Goal: Information Seeking & Learning: Learn about a topic

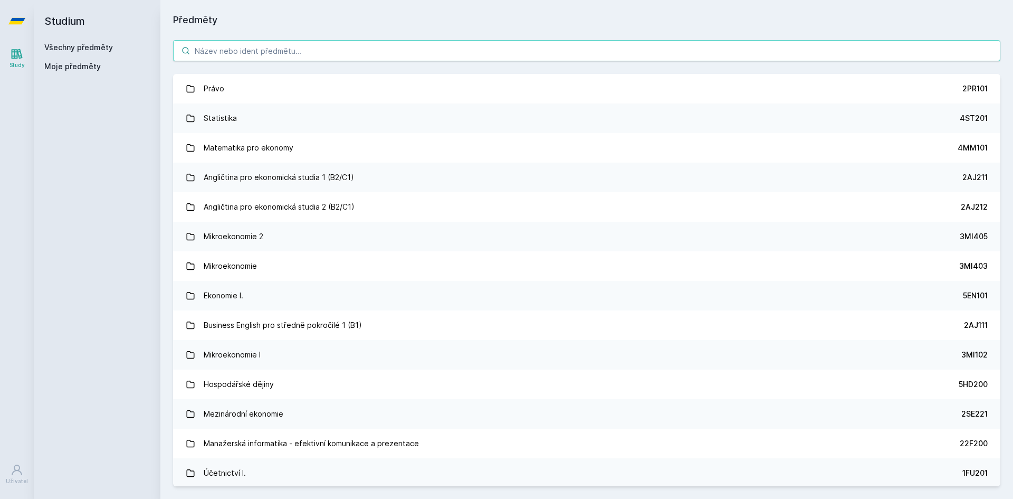
click at [314, 50] on input "search" at bounding box center [587, 50] width 828 height 21
click at [306, 46] on input "search" at bounding box center [587, 50] width 828 height 21
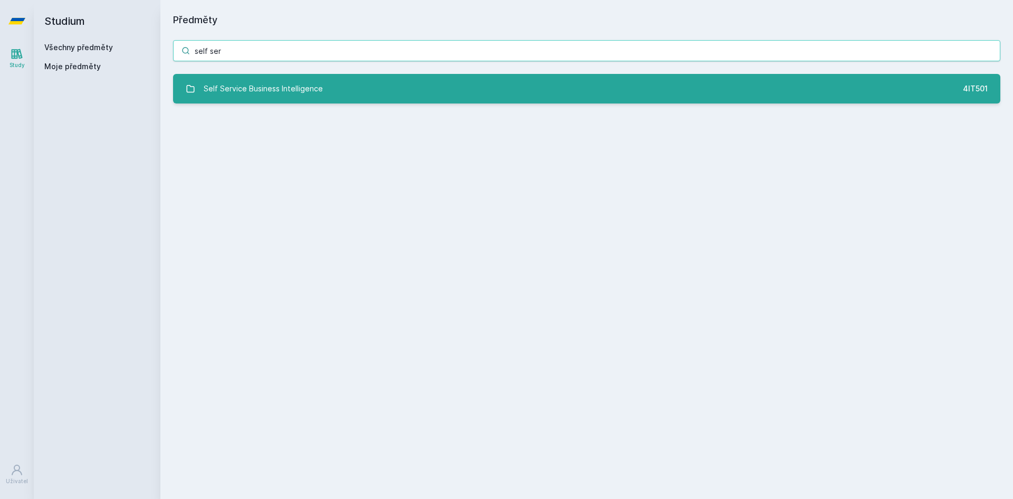
type input "self ser"
click at [339, 84] on link "Self Service Business Intelligence 4IT501" at bounding box center [587, 89] width 828 height 30
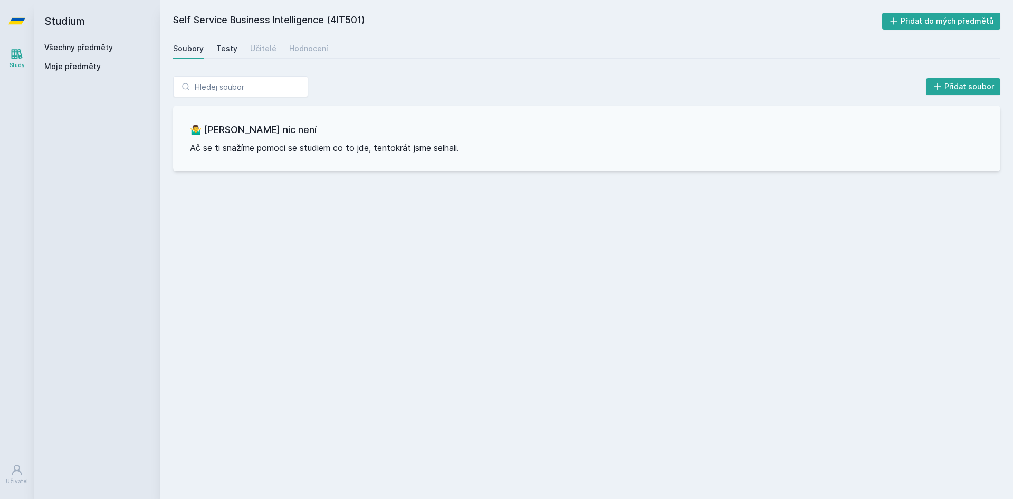
click at [225, 45] on div "Testy" at bounding box center [226, 48] width 21 height 11
click at [268, 46] on div "Učitelé" at bounding box center [263, 48] width 26 height 11
click at [295, 46] on div "Hodnocení" at bounding box center [308, 48] width 39 height 11
click at [258, 49] on div "Učitelé" at bounding box center [263, 48] width 26 height 11
click at [226, 45] on div "Testy" at bounding box center [226, 48] width 21 height 11
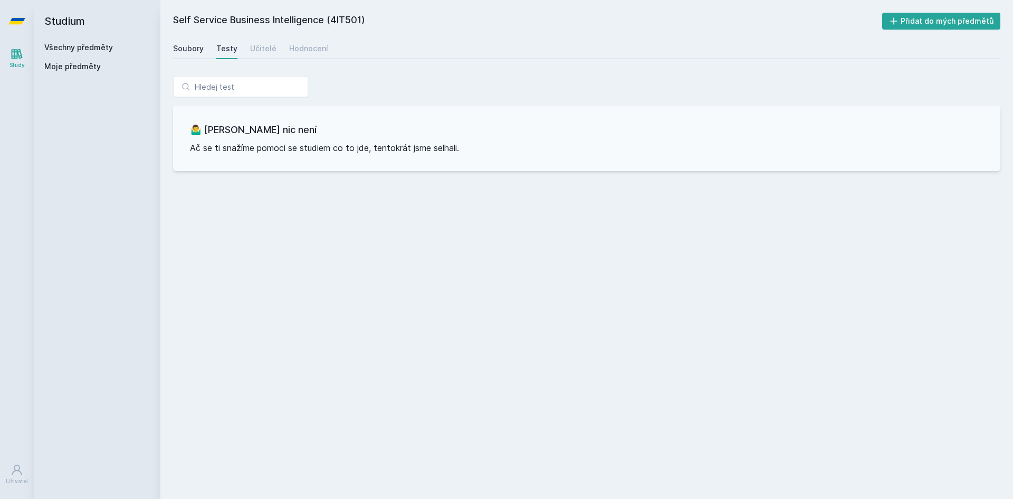
click at [189, 45] on div "Soubory" at bounding box center [188, 48] width 31 height 11
